Goal: Information Seeking & Learning: Learn about a topic

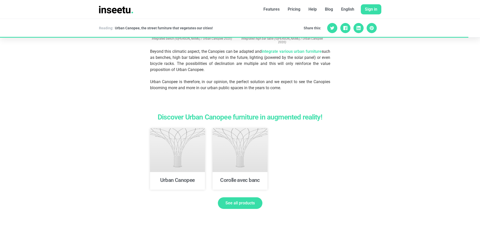
scroll to position [1183, 0]
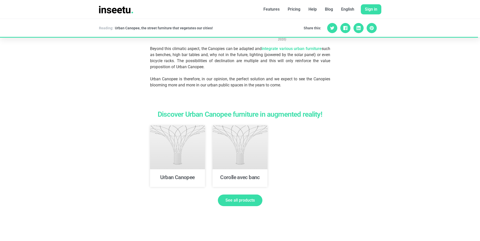
click at [238, 199] on span "See all products" at bounding box center [240, 201] width 29 height 4
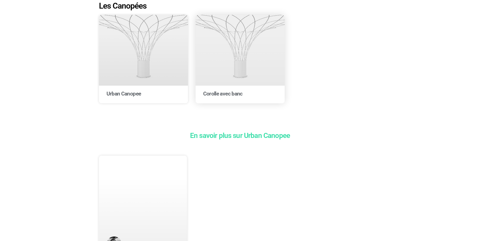
scroll to position [25, 0]
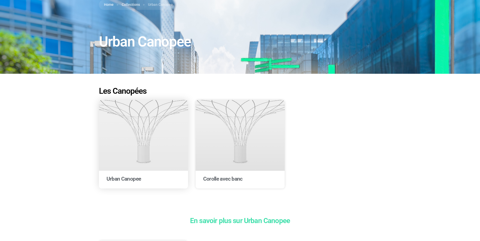
click at [154, 150] on link at bounding box center [143, 135] width 89 height 71
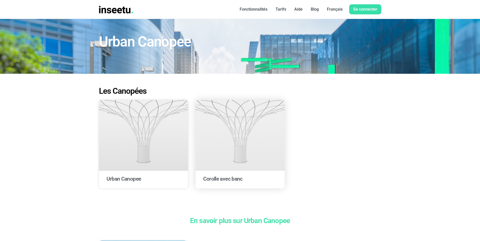
click at [235, 139] on link at bounding box center [240, 135] width 89 height 71
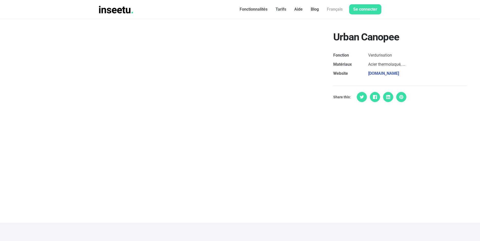
click at [346, 171] on div "Urban Canopee Fonction Verdurisation Matériaux Acier thermolaqué, ... Website u…" at bounding box center [400, 115] width 160 height 192
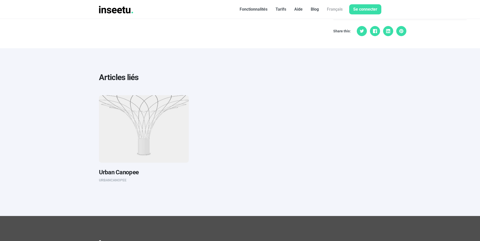
scroll to position [177, 0]
